Goal: Information Seeking & Learning: Learn about a topic

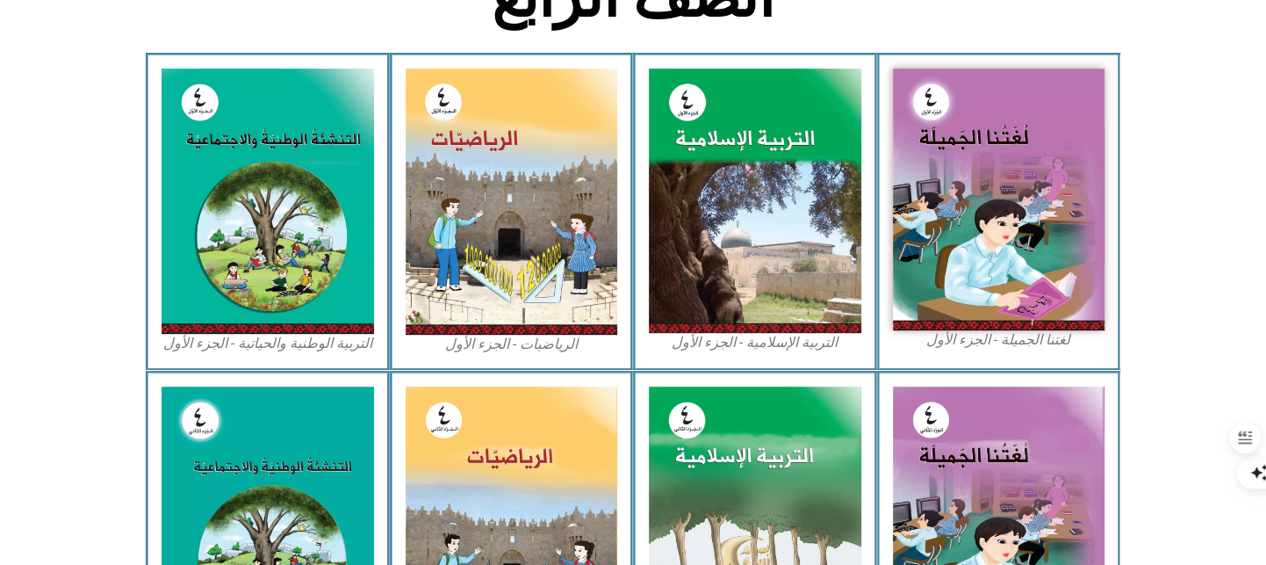
scroll to position [986, 0]
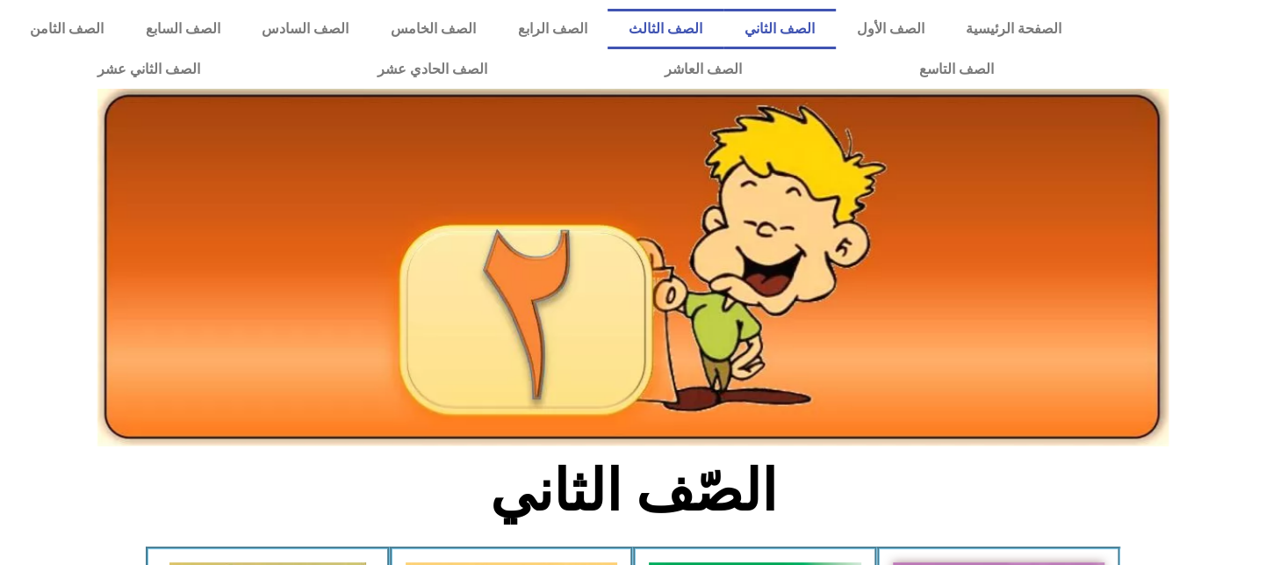
click at [720, 34] on link "الصف الثالث" at bounding box center [666, 29] width 116 height 40
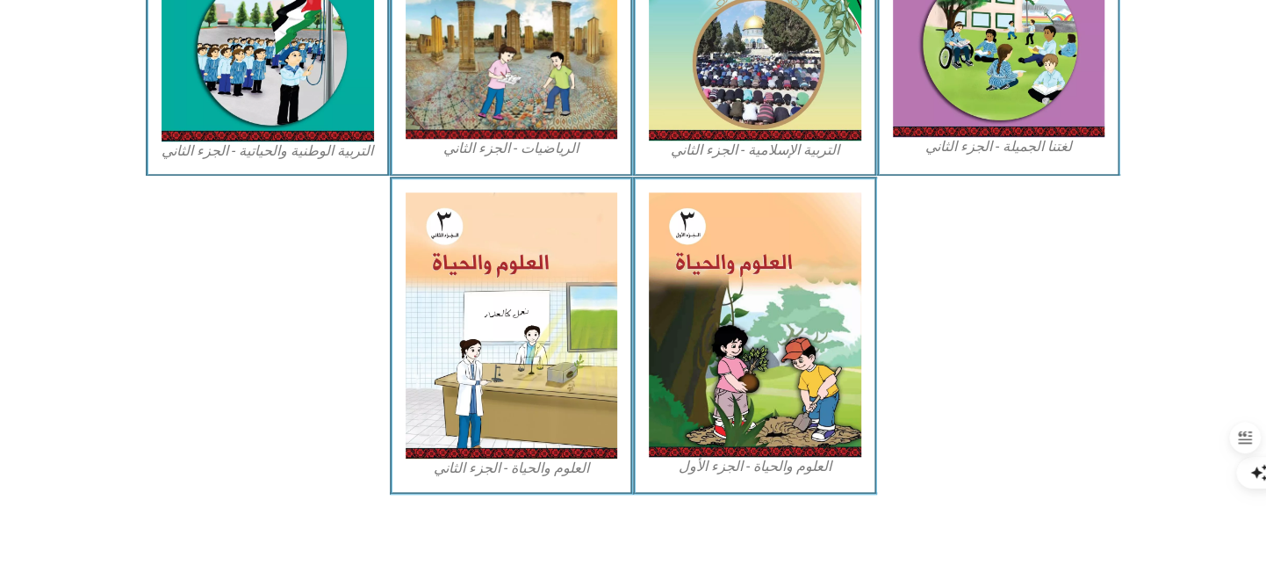
scroll to position [1004, 0]
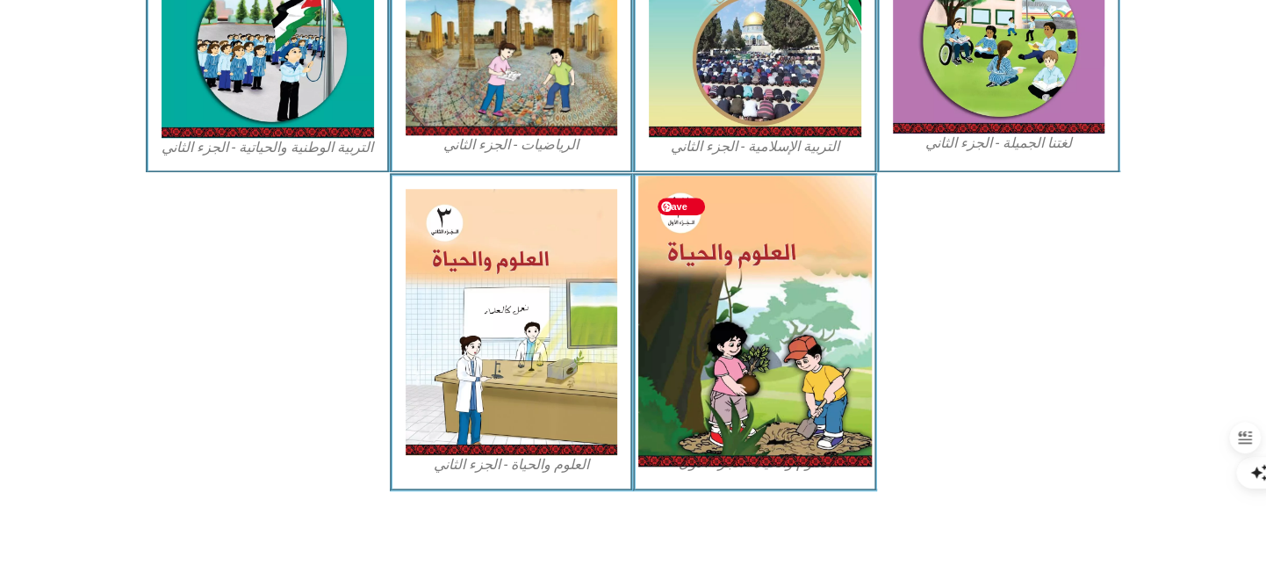
click at [668, 364] on img at bounding box center [755, 321] width 234 height 291
click at [745, 298] on img at bounding box center [755, 321] width 234 height 291
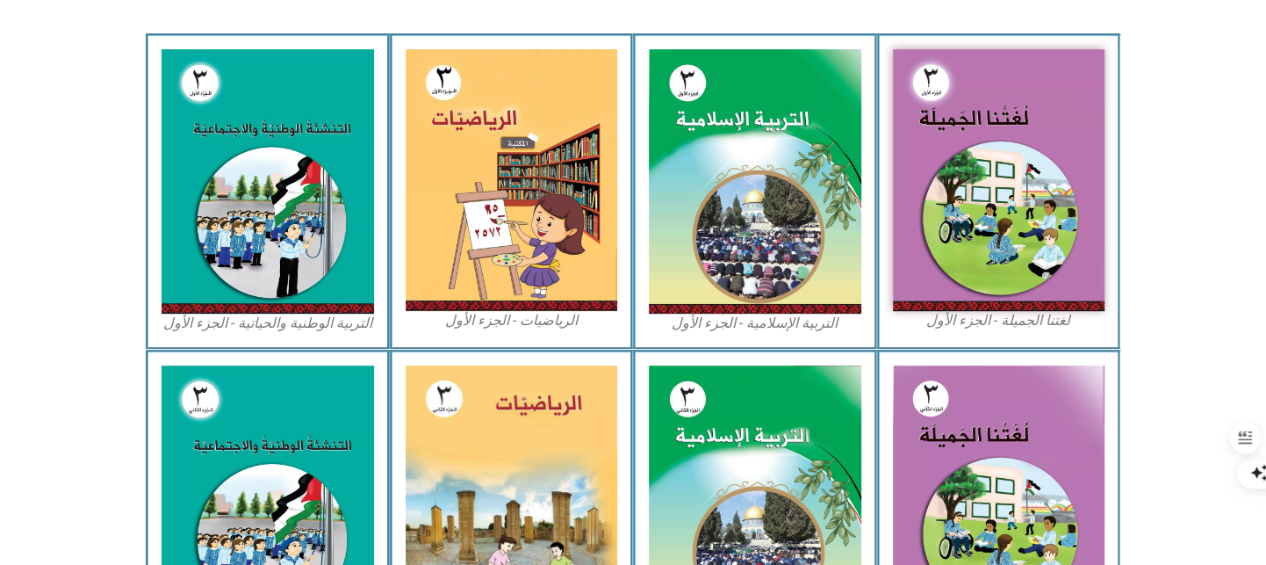
scroll to position [18, 0]
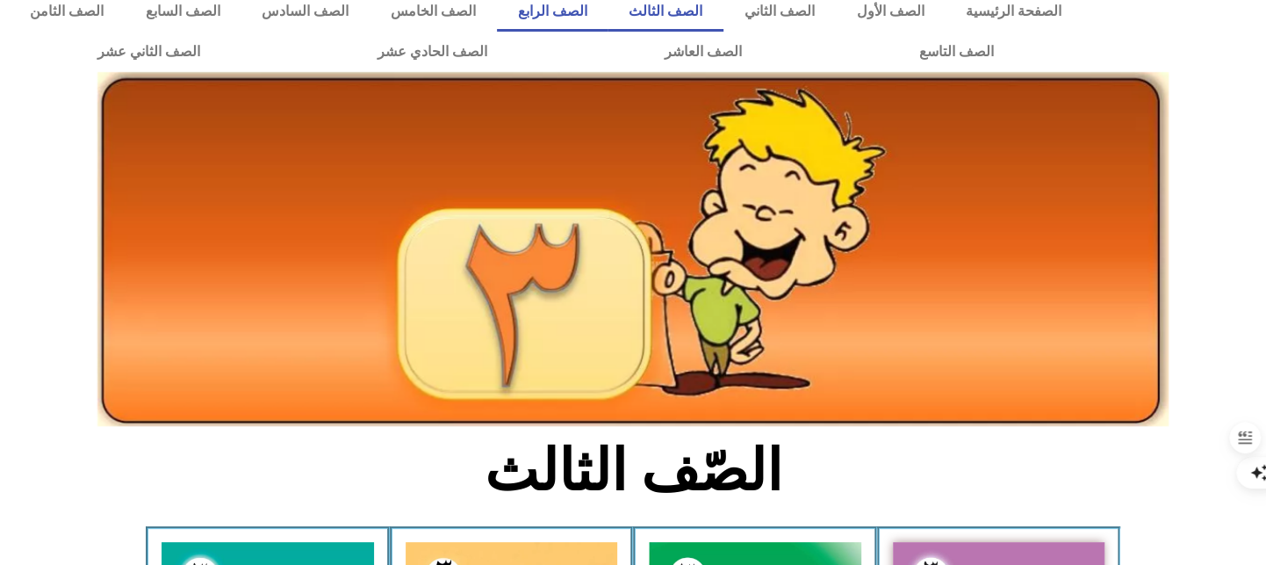
click at [608, 21] on link "الصف الرابع" at bounding box center [553, 11] width 112 height 40
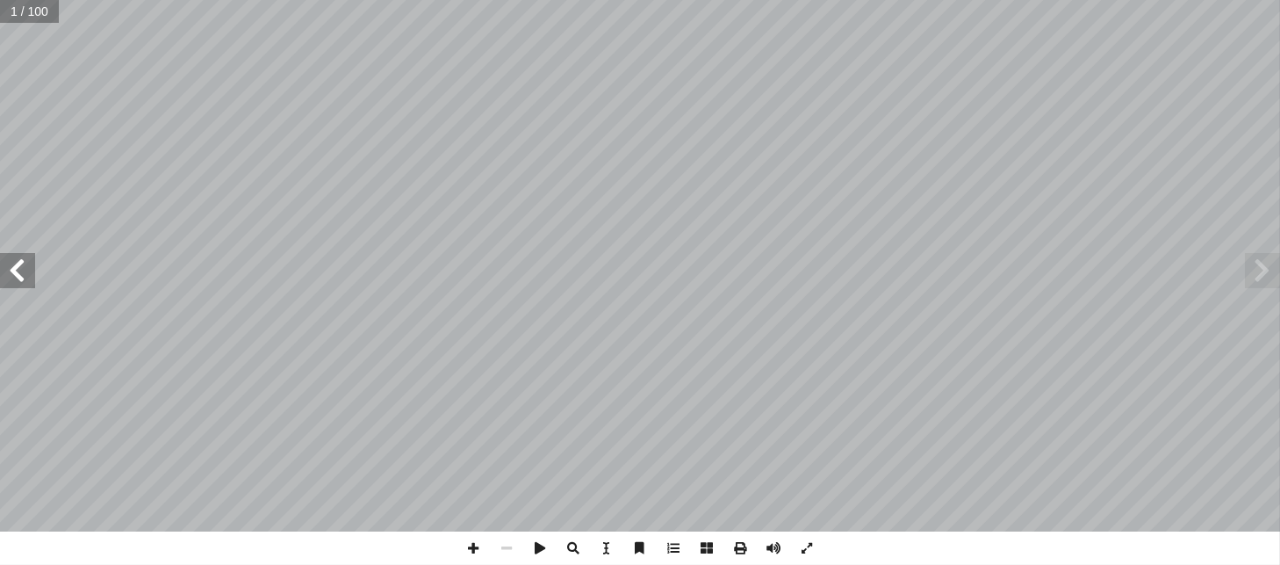
click at [18, 284] on span at bounding box center [17, 270] width 35 height 35
click at [1255, 276] on span at bounding box center [1262, 270] width 35 height 35
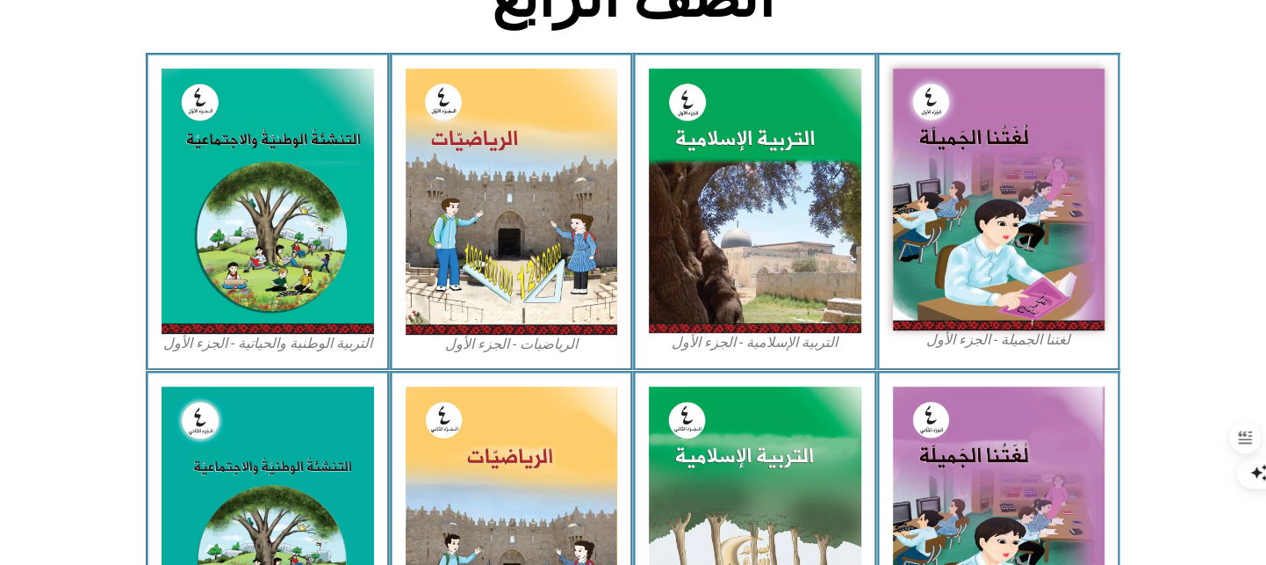
scroll to position [986, 0]
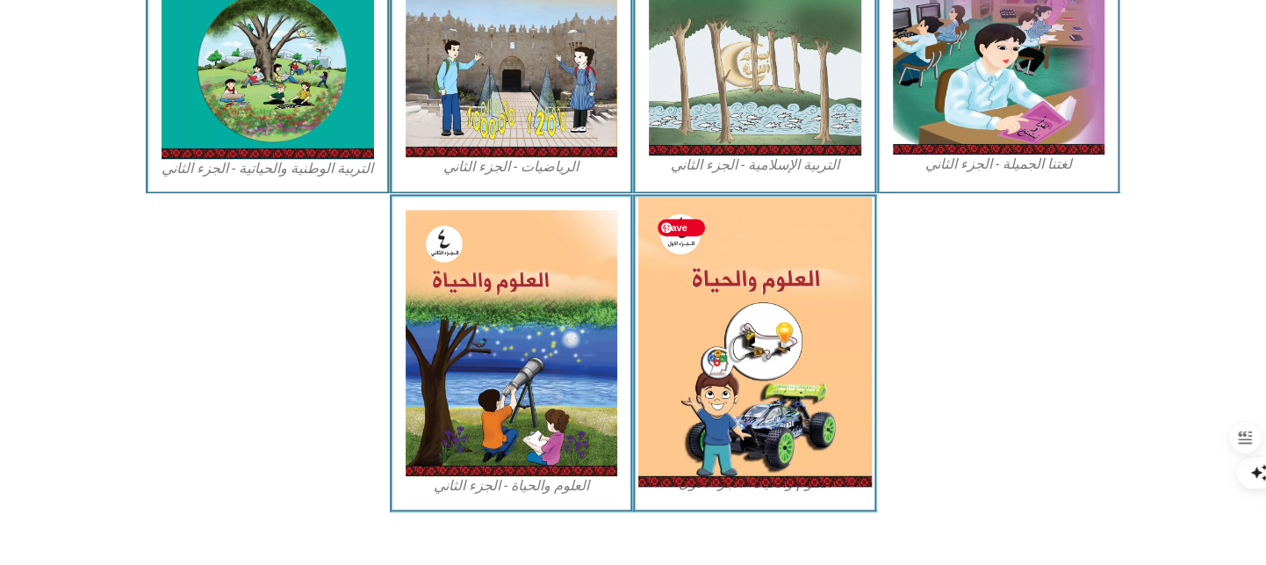
click at [802, 388] on img at bounding box center [755, 342] width 234 height 290
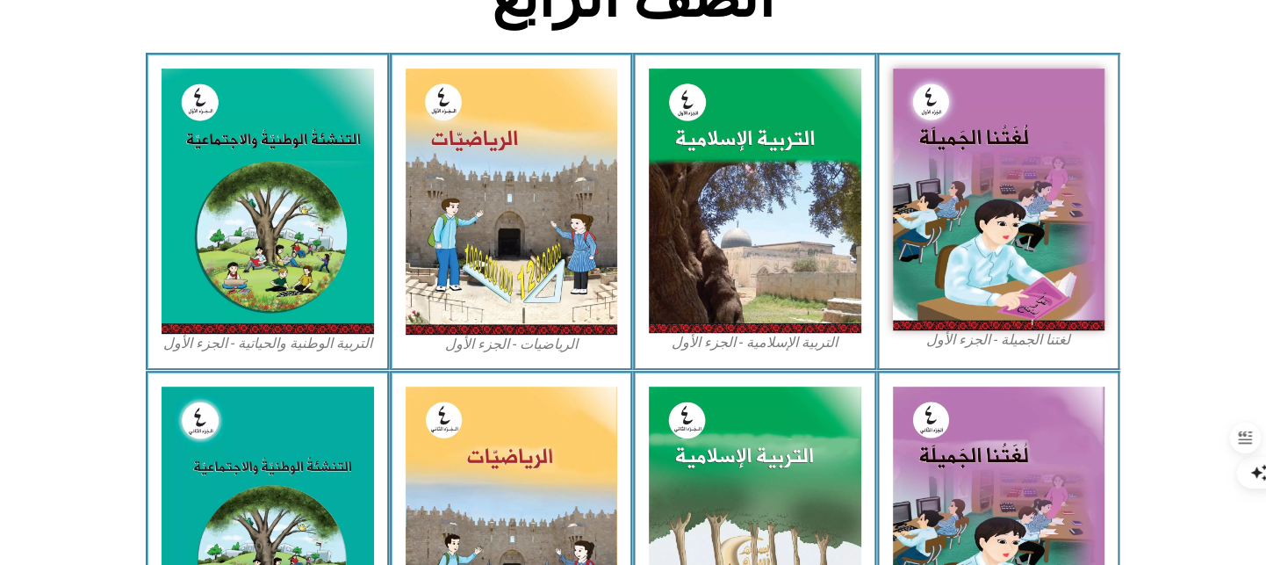
scroll to position [0, 0]
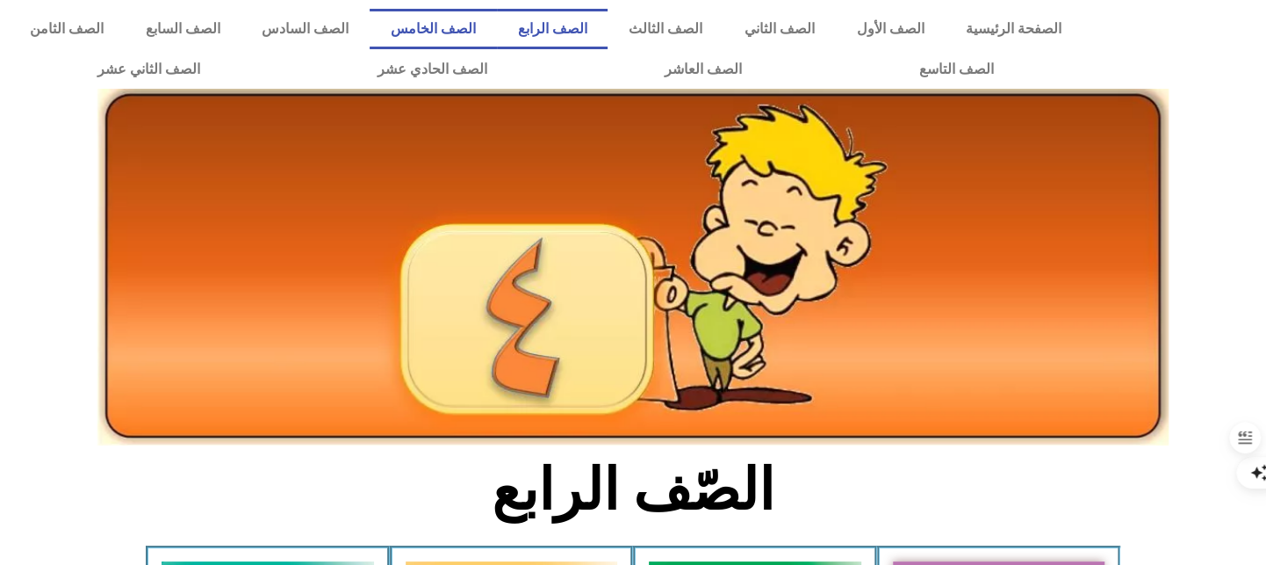
click at [497, 27] on link "الصف الخامس" at bounding box center [433, 29] width 127 height 40
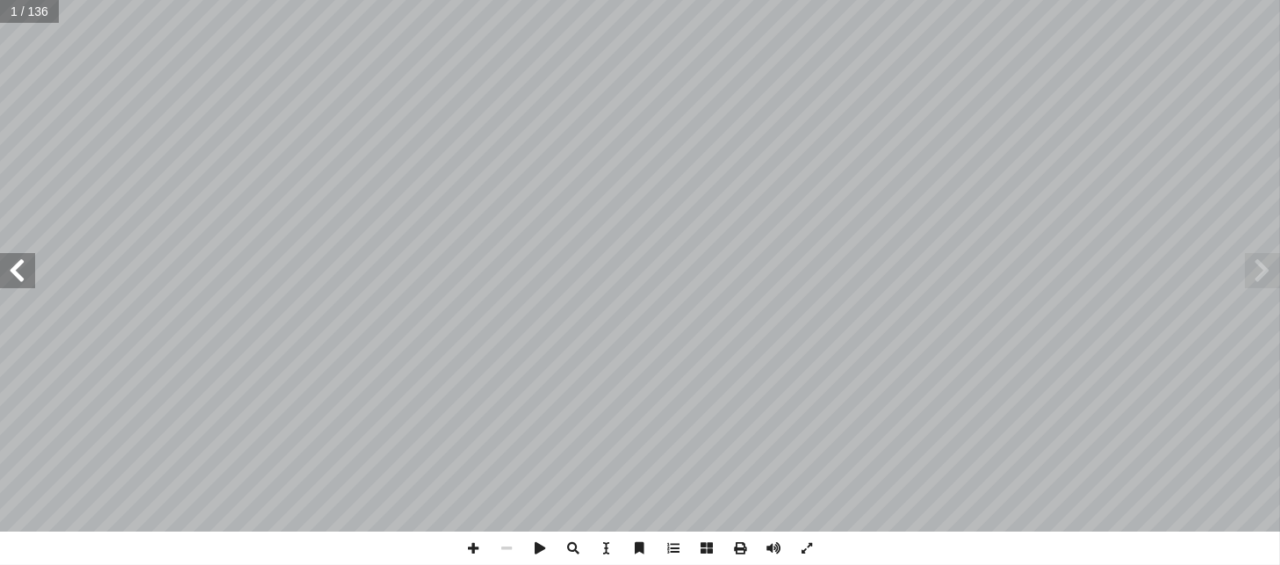
click at [29, 284] on span at bounding box center [17, 270] width 35 height 35
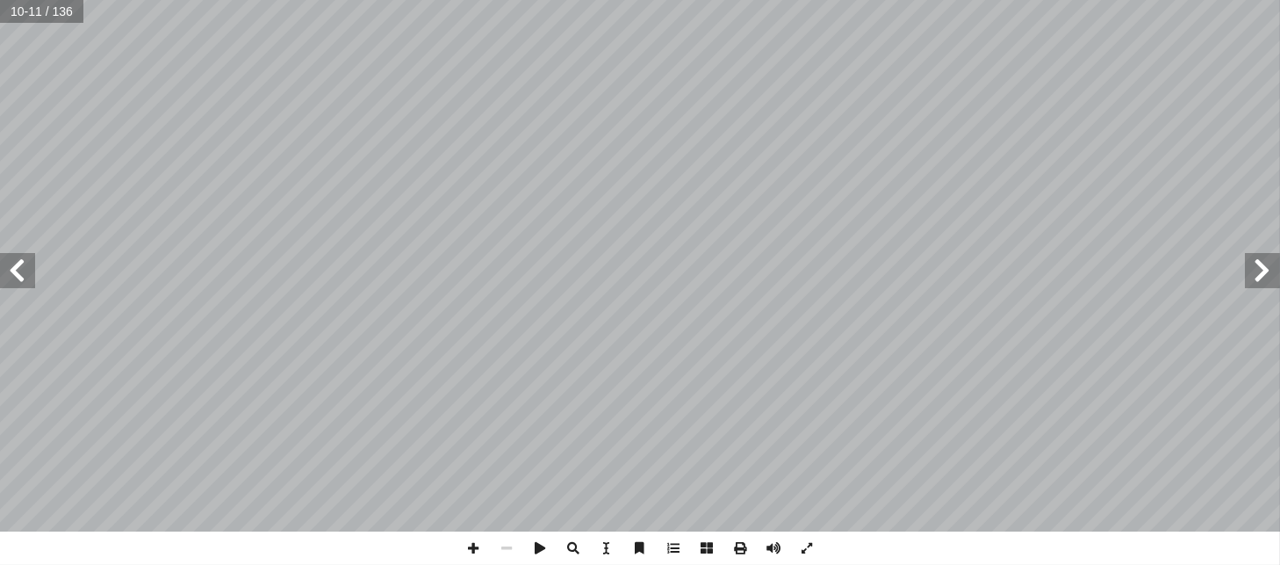
click at [1247, 275] on span at bounding box center [1262, 270] width 35 height 35
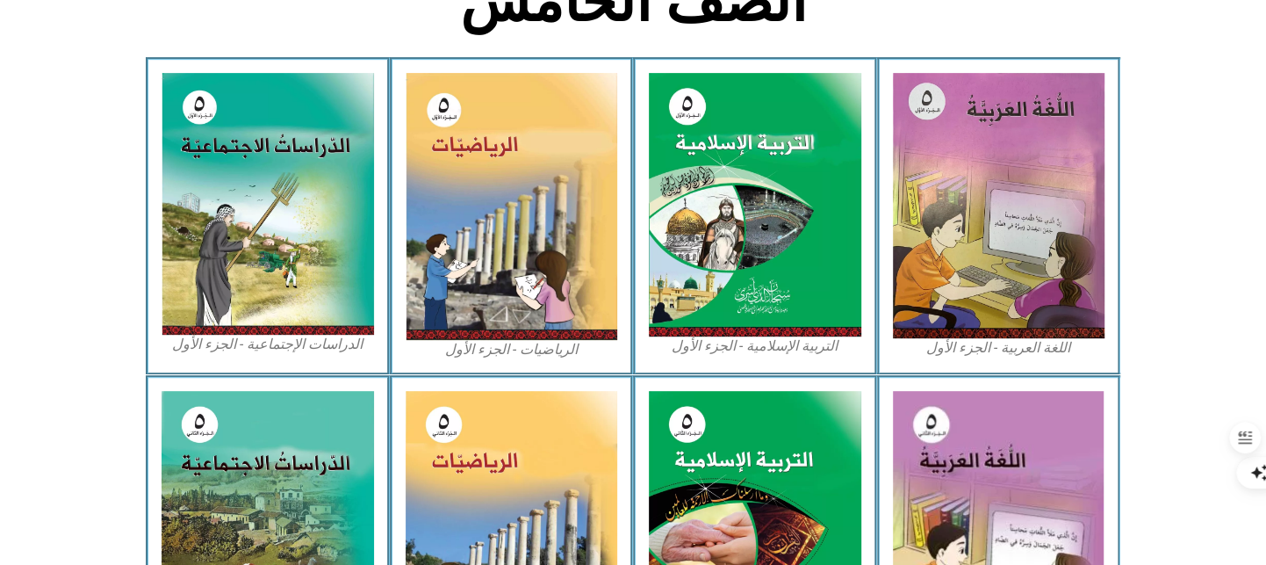
scroll to position [986, 0]
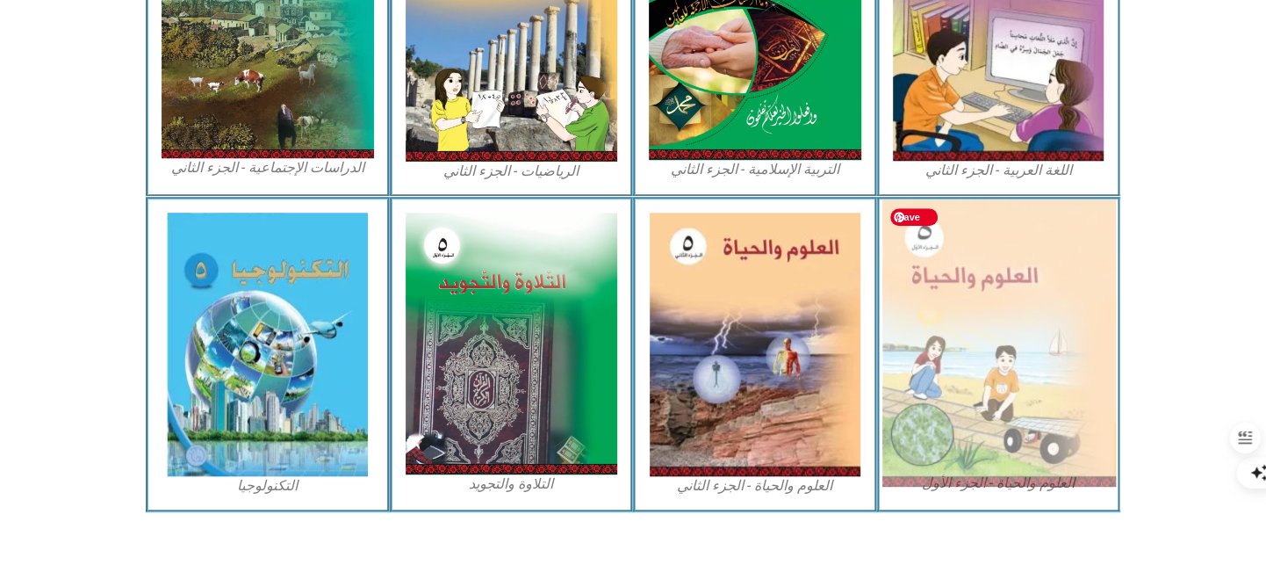
click at [914, 317] on img at bounding box center [998, 342] width 234 height 287
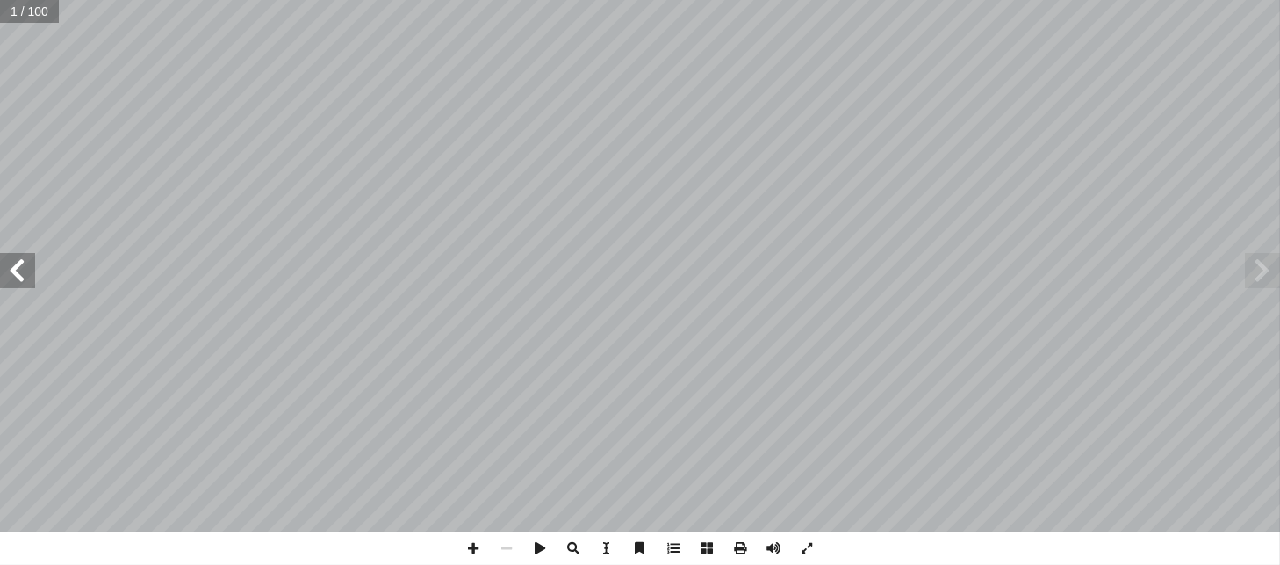
click at [18, 283] on span at bounding box center [17, 270] width 35 height 35
